Goal: Information Seeking & Learning: Learn about a topic

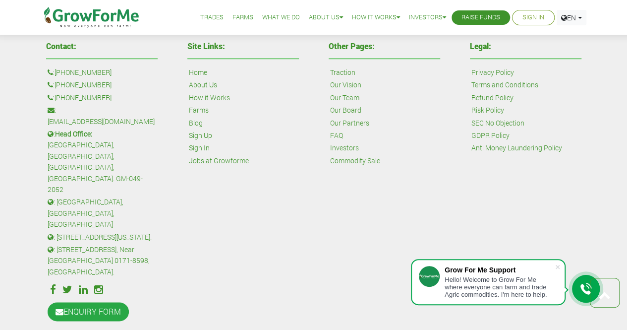
scroll to position [2361, 0]
click at [212, 81] on link "About Us" at bounding box center [203, 84] width 28 height 11
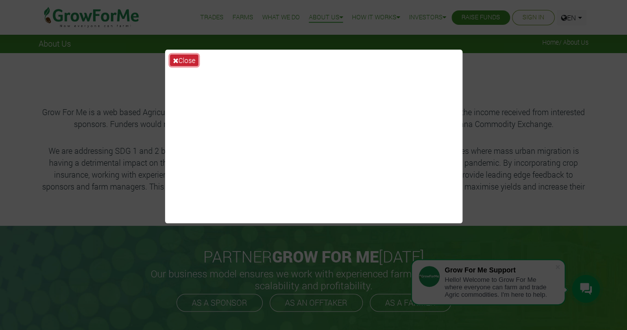
click at [175, 60] on icon at bounding box center [175, 60] width 5 height 7
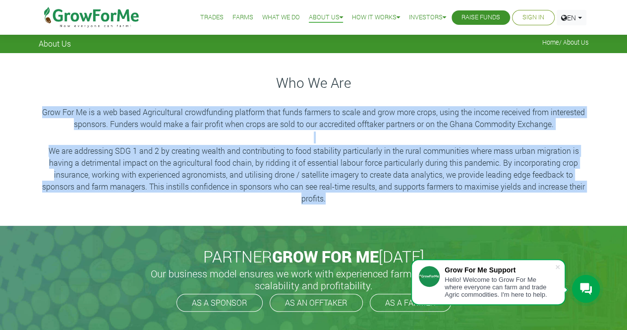
drag, startPoint x: 43, startPoint y: 112, endPoint x: 334, endPoint y: 200, distance: 303.7
click at [334, 200] on div "Who We Are Grow For Me is a web based Agricultural crowdfunding platform that f…" at bounding box center [313, 139] width 565 height 133
copy div "Grow For Me is a web based Agricultural crowdfunding platform that funds farmer…"
